Goal: Task Accomplishment & Management: Use online tool/utility

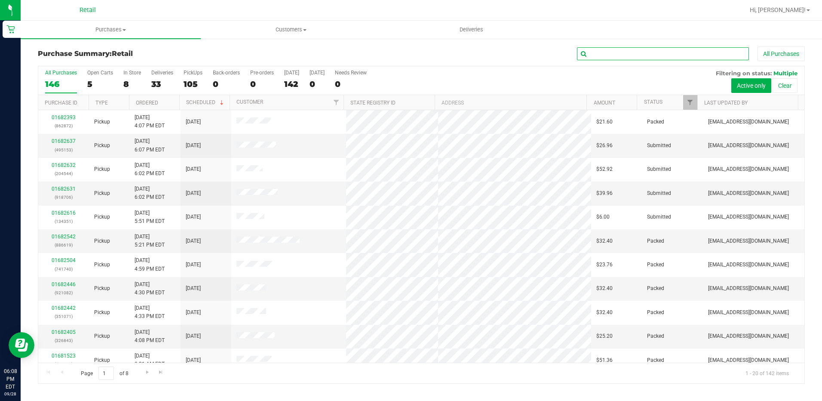
click at [596, 53] on input "text" at bounding box center [663, 53] width 172 height 13
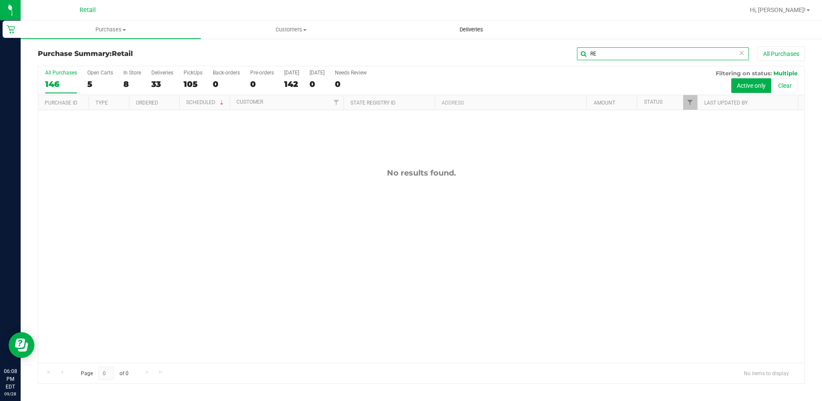
type input "R"
type input "="
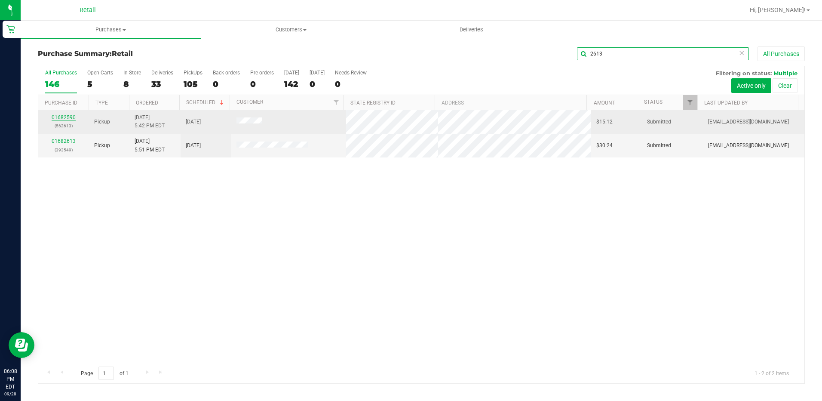
type input "2613"
click at [60, 118] on link "01682590" at bounding box center [64, 117] width 24 height 6
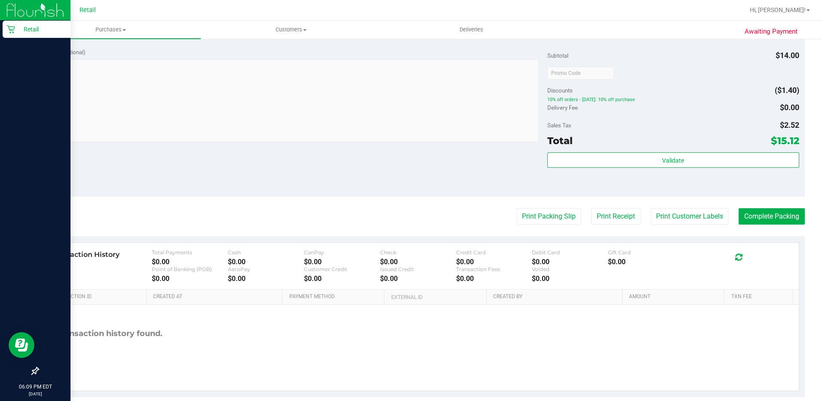
scroll to position [282, 0]
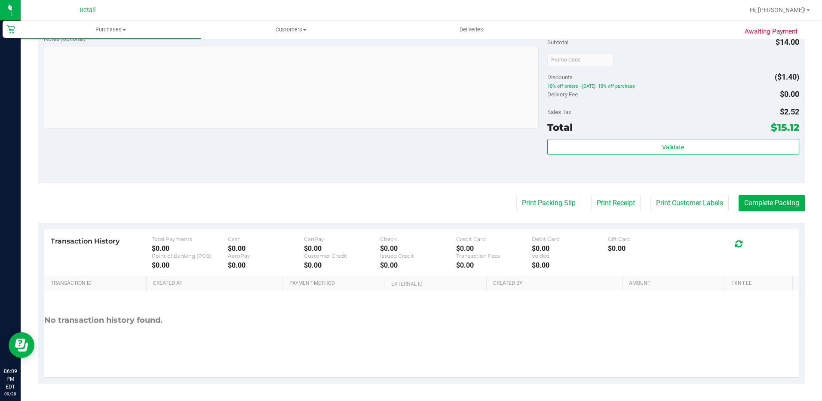
drag, startPoint x: 407, startPoint y: 196, endPoint x: 398, endPoint y: 196, distance: 9.0
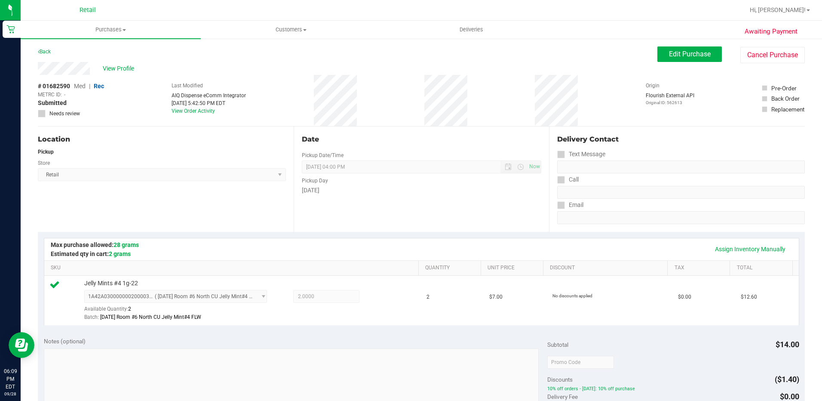
scroll to position [215, 0]
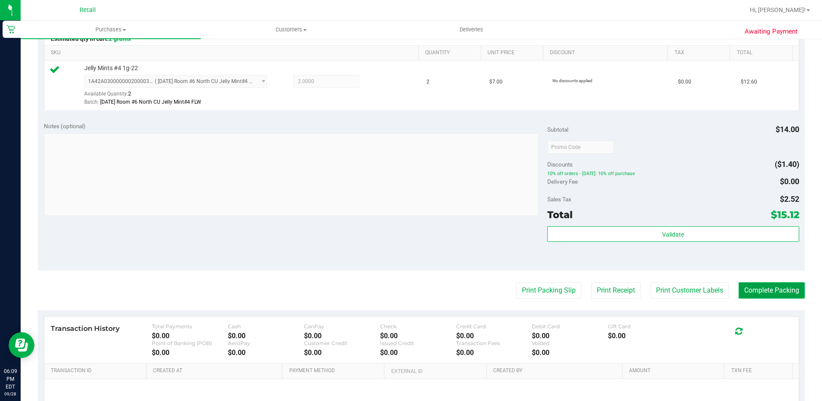
click at [780, 296] on button "Complete Packing" at bounding box center [771, 290] width 66 height 16
